Goal: Check status

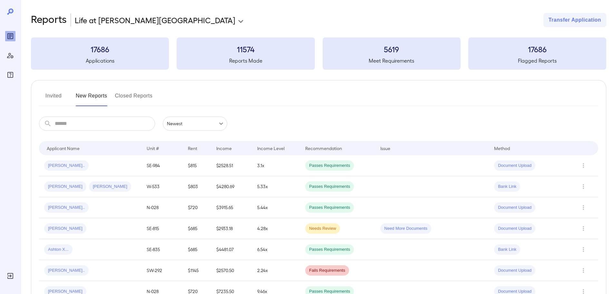
click at [92, 121] on input "text" at bounding box center [105, 123] width 100 height 14
type input "*"
click at [104, 270] on div "[PERSON_NAME].." at bounding box center [90, 270] width 92 height 10
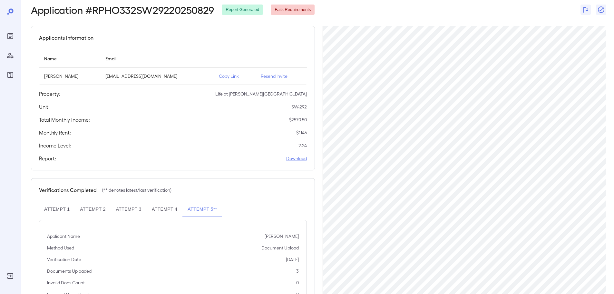
scroll to position [65, 0]
